Goal: Information Seeking & Learning: Learn about a topic

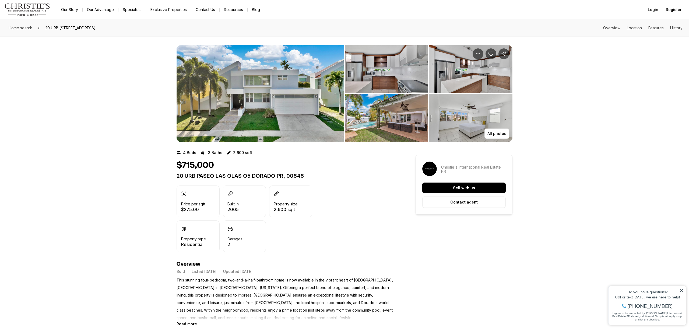
click at [301, 109] on img "View image gallery" at bounding box center [260, 93] width 167 height 97
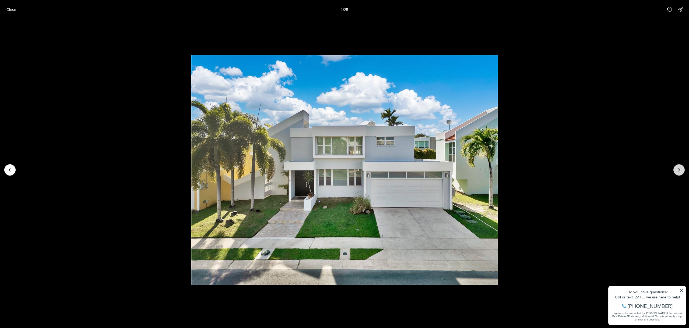
click at [680, 168] on icon "Next slide" at bounding box center [678, 169] width 5 height 5
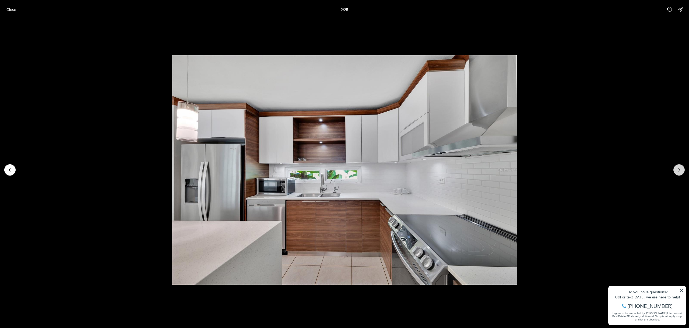
click at [681, 171] on icon "Next slide" at bounding box center [678, 169] width 5 height 5
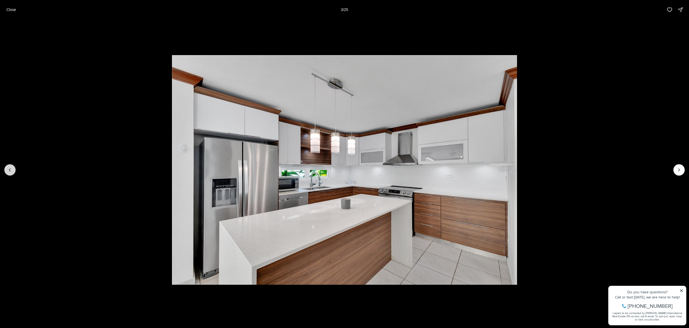
click at [12, 171] on icon "Previous slide" at bounding box center [9, 169] width 5 height 5
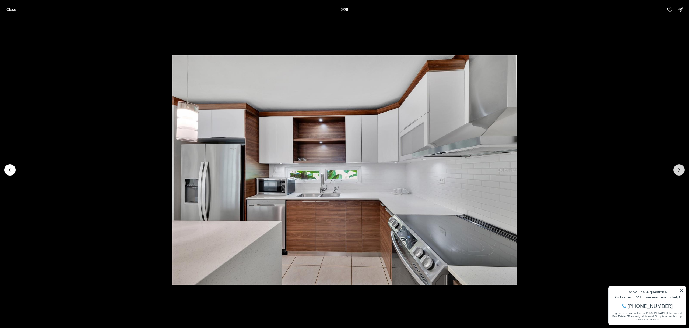
click at [678, 170] on icon "Next slide" at bounding box center [678, 169] width 5 height 5
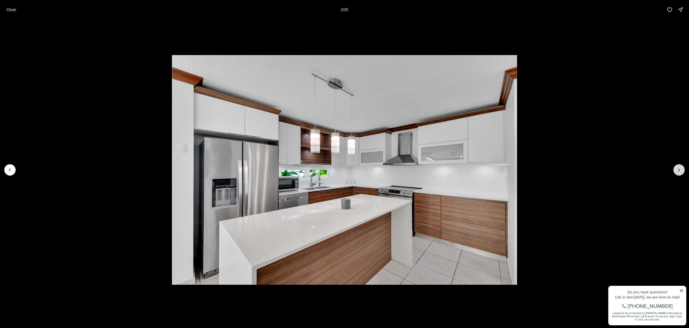
click at [678, 171] on icon "Next slide" at bounding box center [678, 169] width 5 height 5
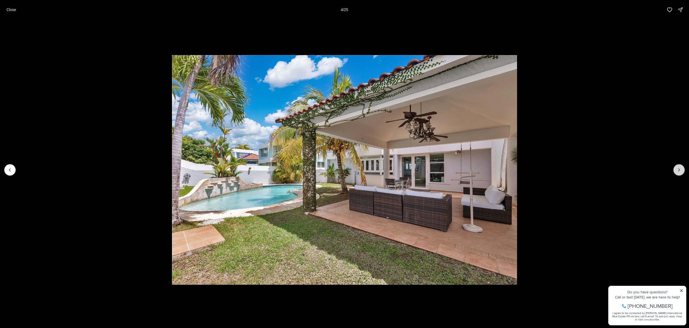
click at [679, 171] on icon "Next slide" at bounding box center [678, 169] width 5 height 5
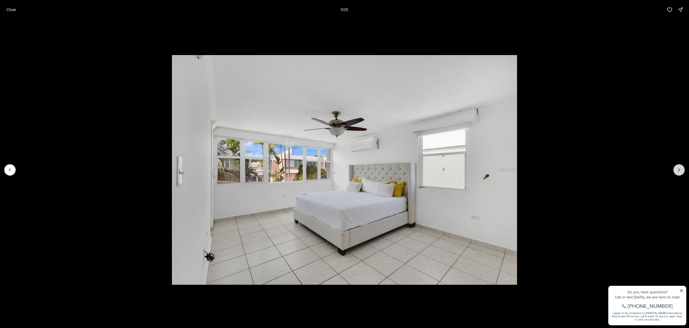
click at [679, 171] on icon "Next slide" at bounding box center [679, 170] width 1 height 3
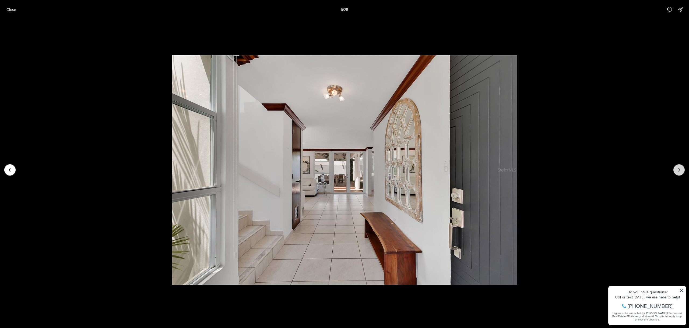
click at [679, 171] on icon "Next slide" at bounding box center [679, 170] width 1 height 3
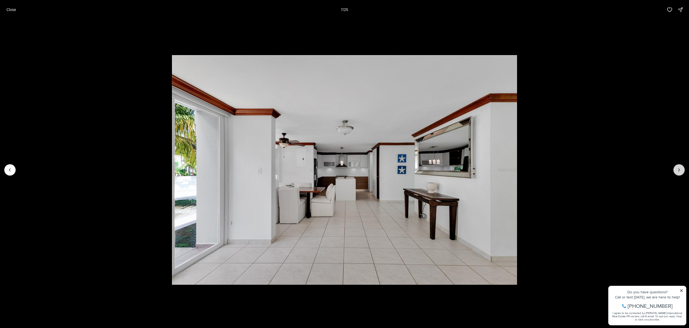
click at [679, 171] on icon "Next slide" at bounding box center [679, 170] width 1 height 3
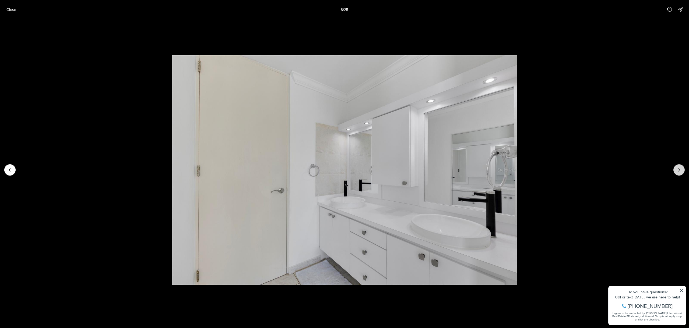
click at [679, 171] on icon "Next slide" at bounding box center [679, 170] width 1 height 3
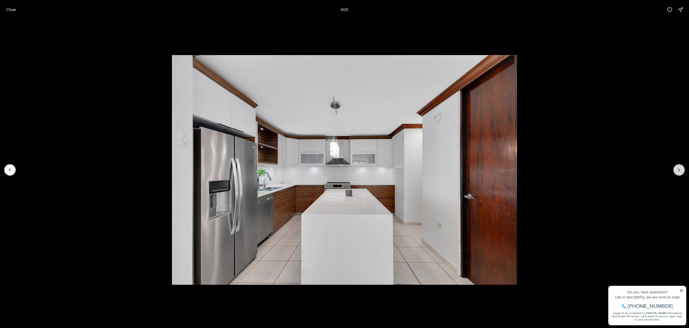
click at [678, 171] on icon "Next slide" at bounding box center [678, 169] width 5 height 5
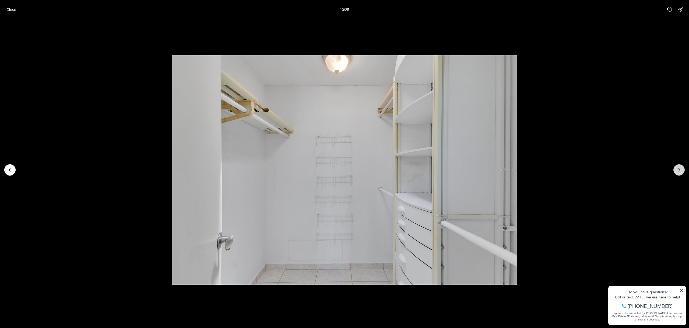
click at [678, 171] on icon "Next slide" at bounding box center [678, 169] width 5 height 5
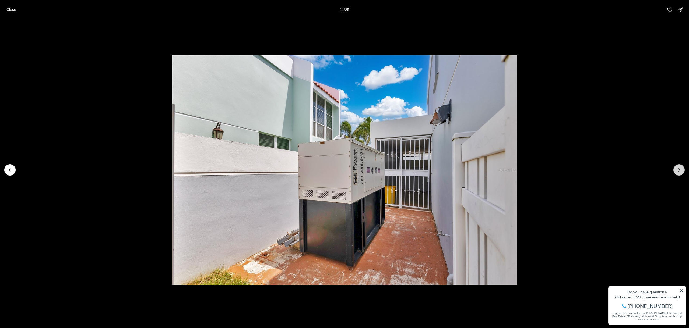
click at [678, 171] on icon "Next slide" at bounding box center [678, 169] width 5 height 5
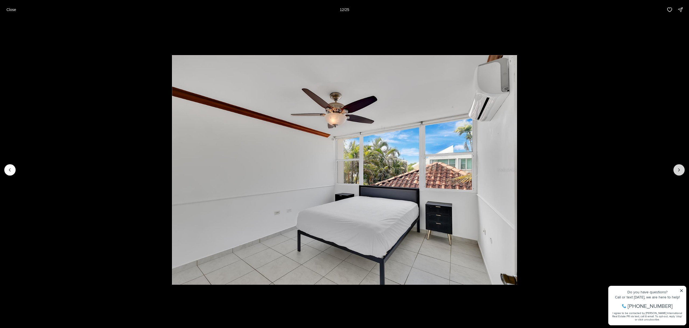
click at [678, 171] on icon "Next slide" at bounding box center [678, 169] width 5 height 5
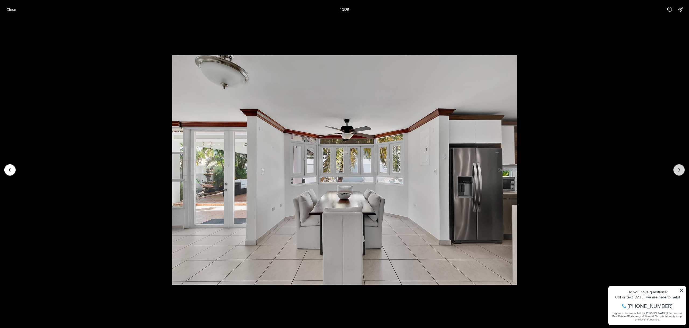
click at [680, 171] on icon "Next slide" at bounding box center [678, 169] width 5 height 5
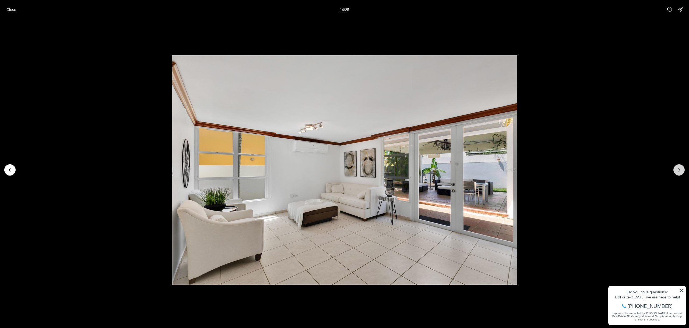
click at [680, 171] on icon "Next slide" at bounding box center [678, 169] width 5 height 5
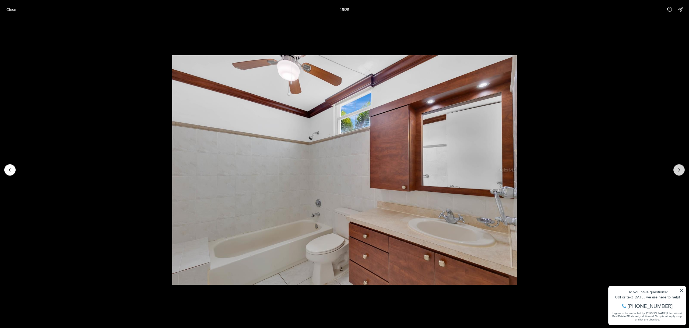
click at [680, 171] on icon "Next slide" at bounding box center [678, 169] width 5 height 5
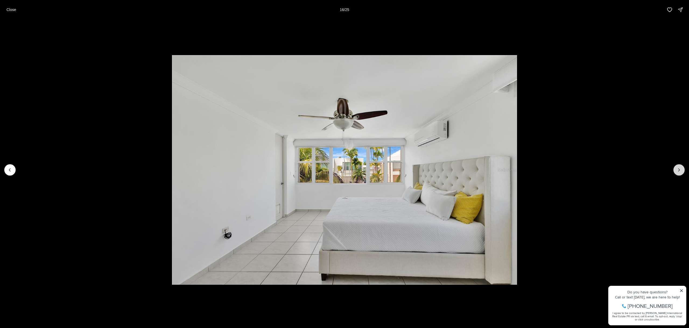
click at [680, 171] on icon "Next slide" at bounding box center [678, 169] width 5 height 5
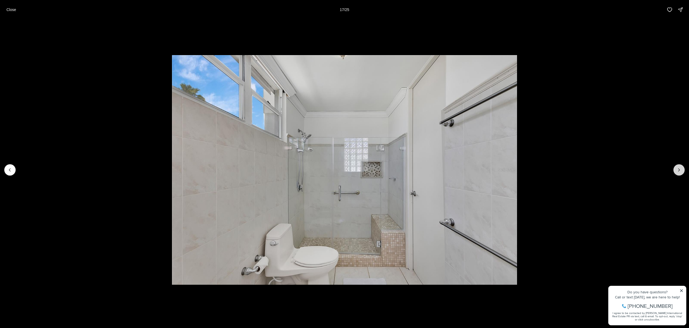
click at [680, 171] on icon "Next slide" at bounding box center [678, 169] width 5 height 5
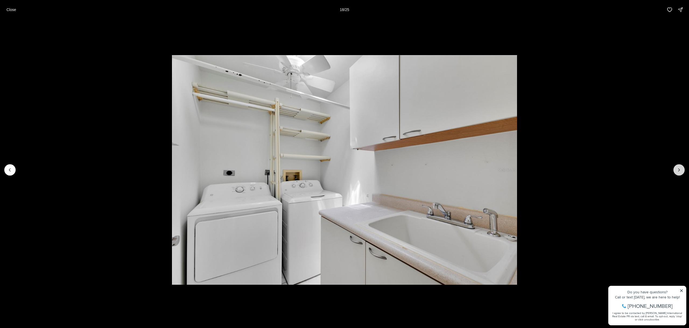
click at [680, 171] on icon "Next slide" at bounding box center [678, 169] width 5 height 5
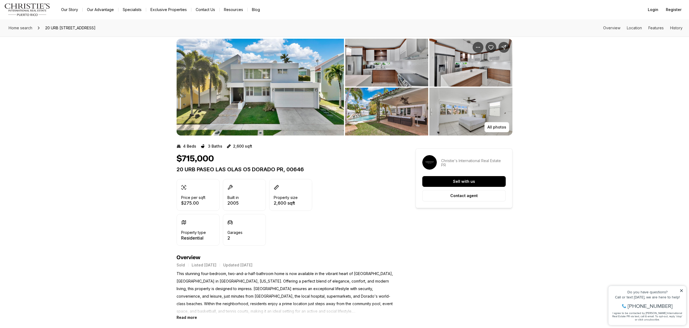
scroll to position [6, 0]
